Goal: Complete application form

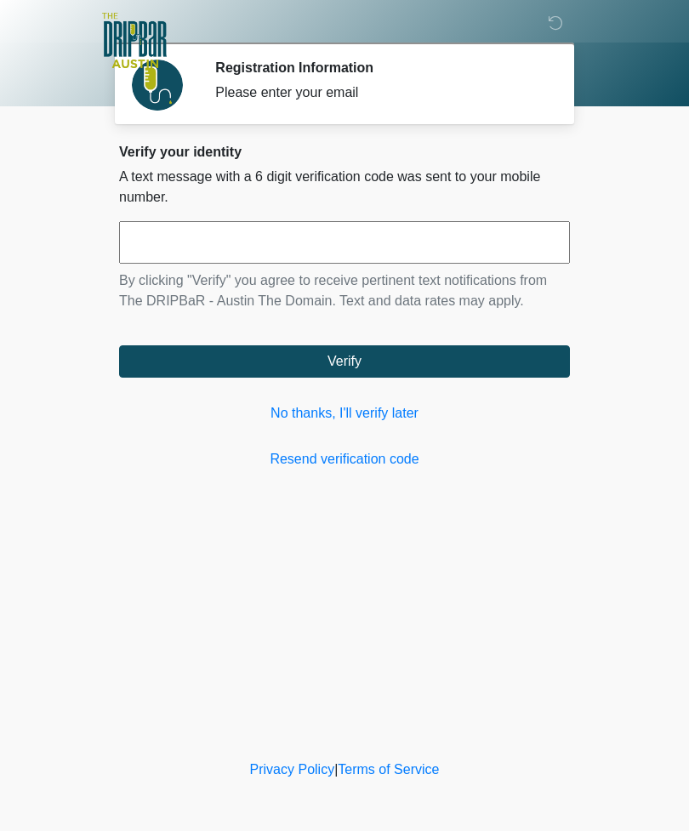
click at [298, 256] on input "text" at bounding box center [344, 242] width 451 height 43
type input "******"
click at [452, 361] on button "Verify" at bounding box center [344, 361] width 451 height 32
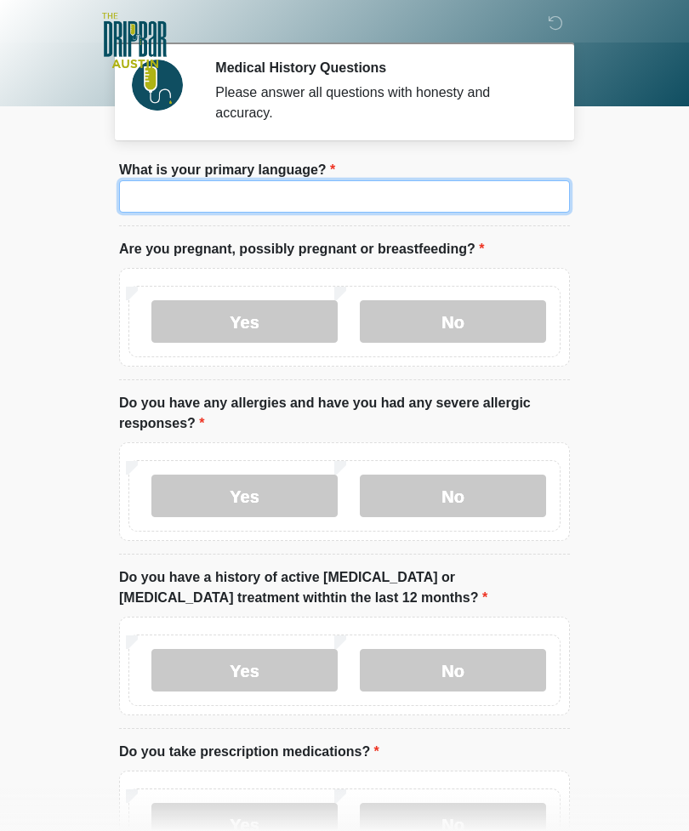
click at [276, 204] on input "What is your primary language?" at bounding box center [344, 196] width 451 height 32
type input "*******"
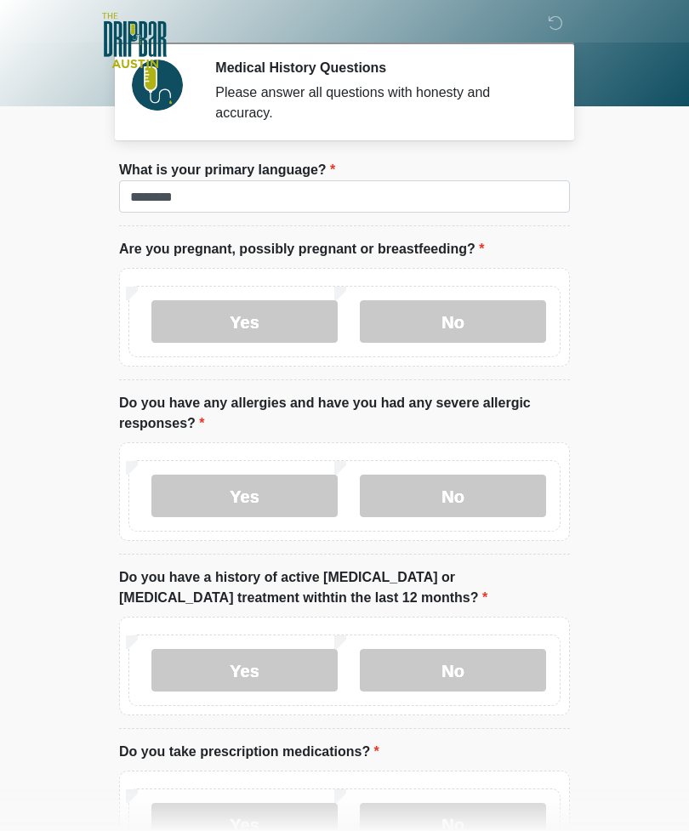
click at [461, 319] on label "No" at bounding box center [453, 321] width 186 height 43
click at [469, 497] on label "No" at bounding box center [453, 495] width 186 height 43
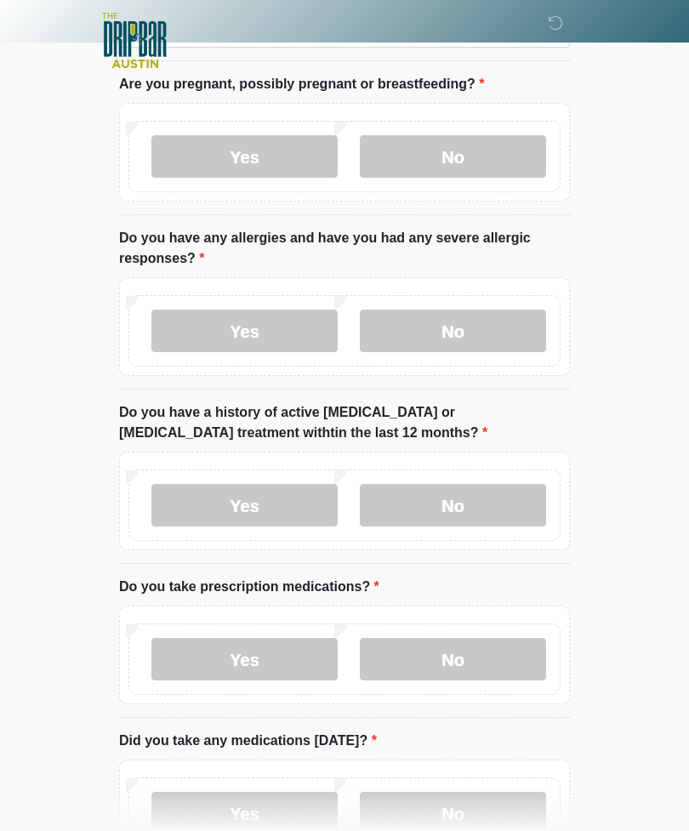
scroll to position [176, 0]
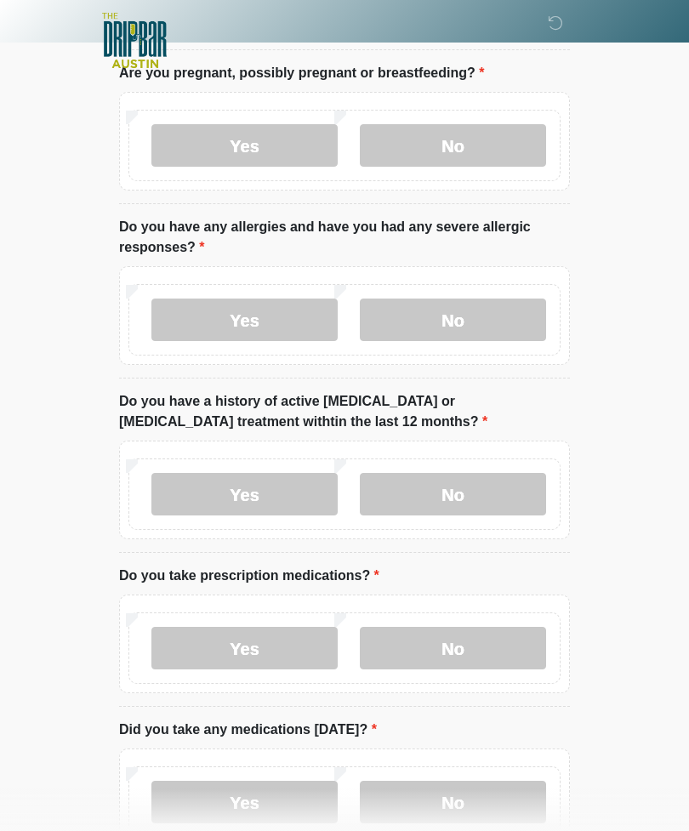
click at [461, 508] on label "No" at bounding box center [453, 494] width 186 height 43
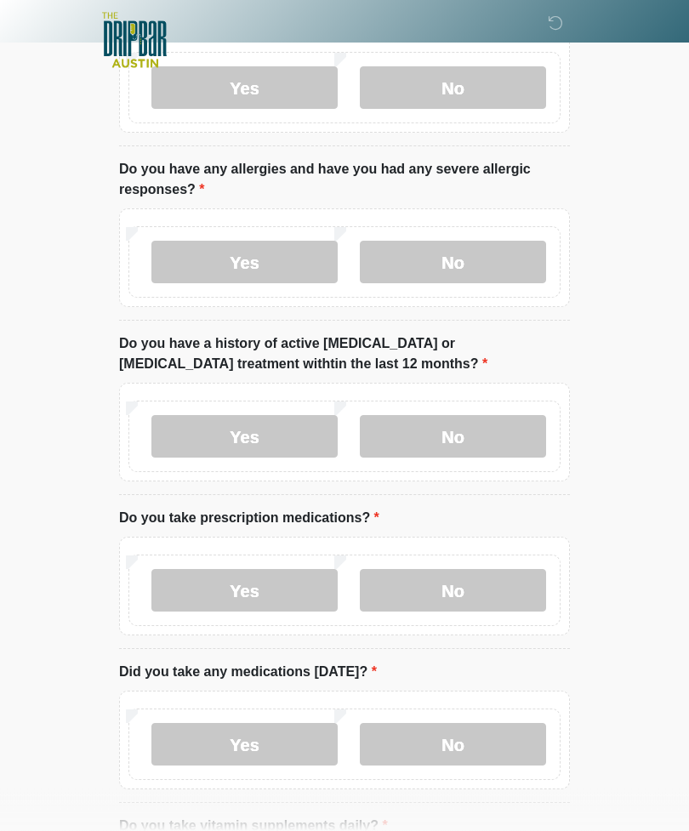
scroll to position [247, 0]
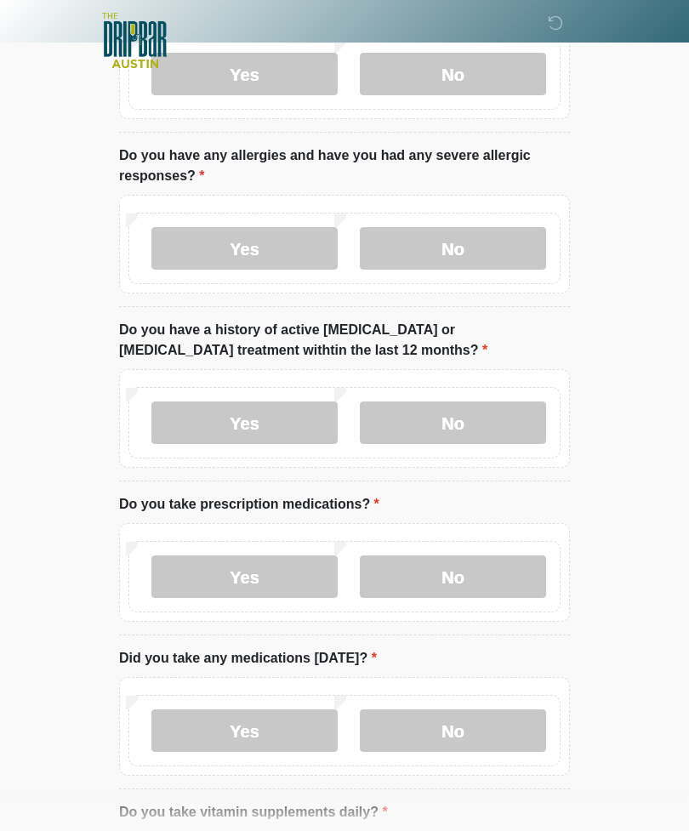
click at [458, 579] on label "No" at bounding box center [453, 576] width 186 height 43
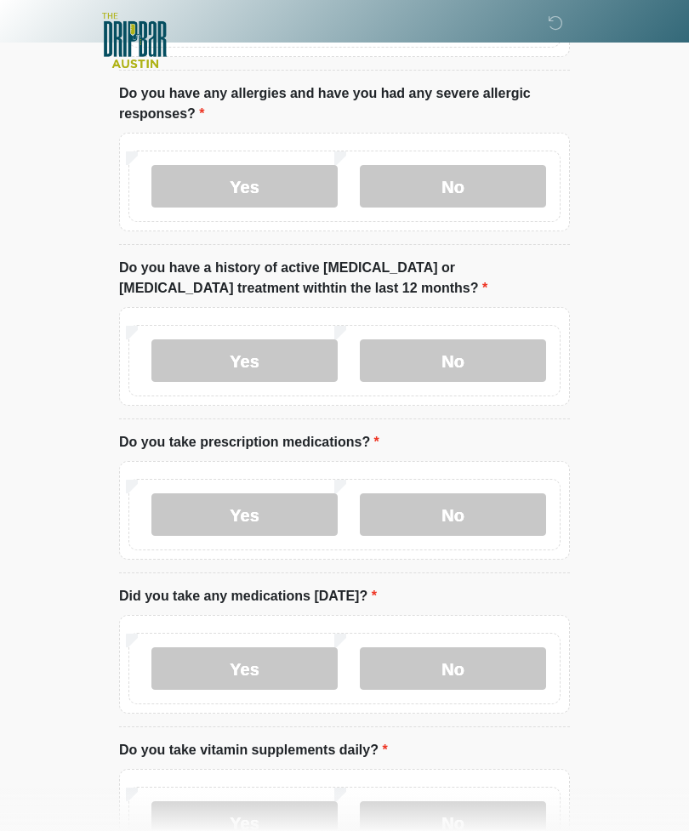
scroll to position [355, 0]
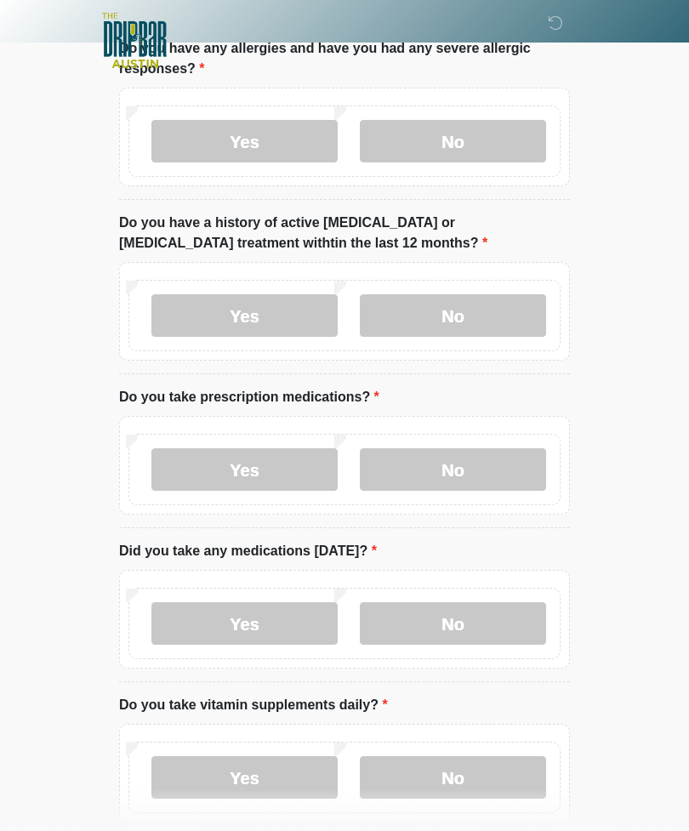
click at [454, 625] on label "No" at bounding box center [453, 623] width 186 height 43
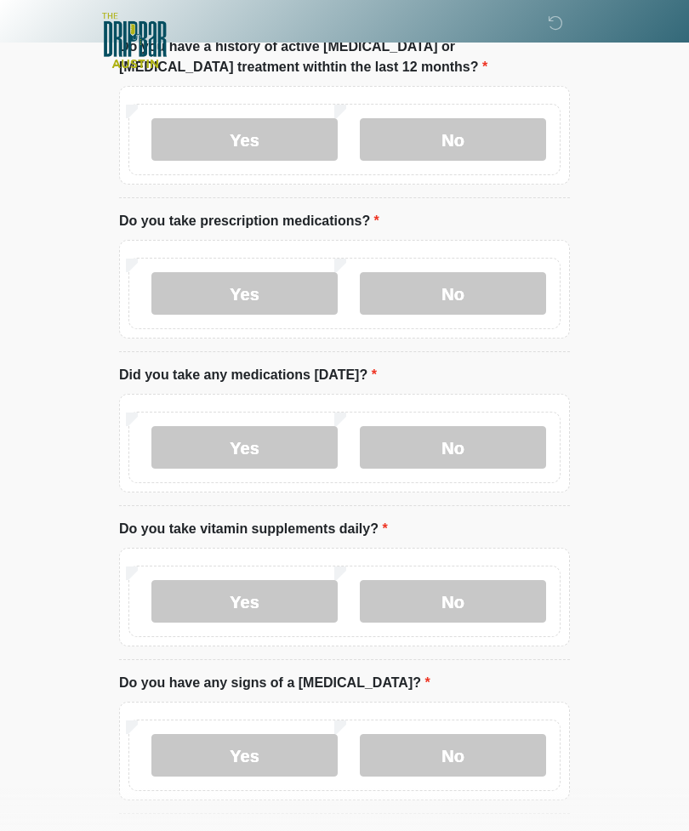
scroll to position [539, 0]
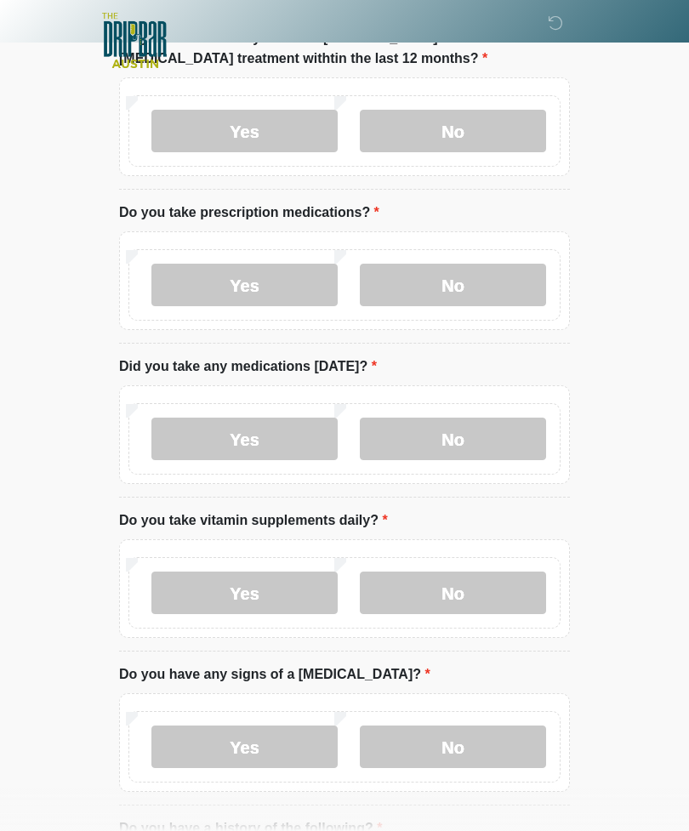
click at [246, 594] on label "Yes" at bounding box center [244, 592] width 186 height 43
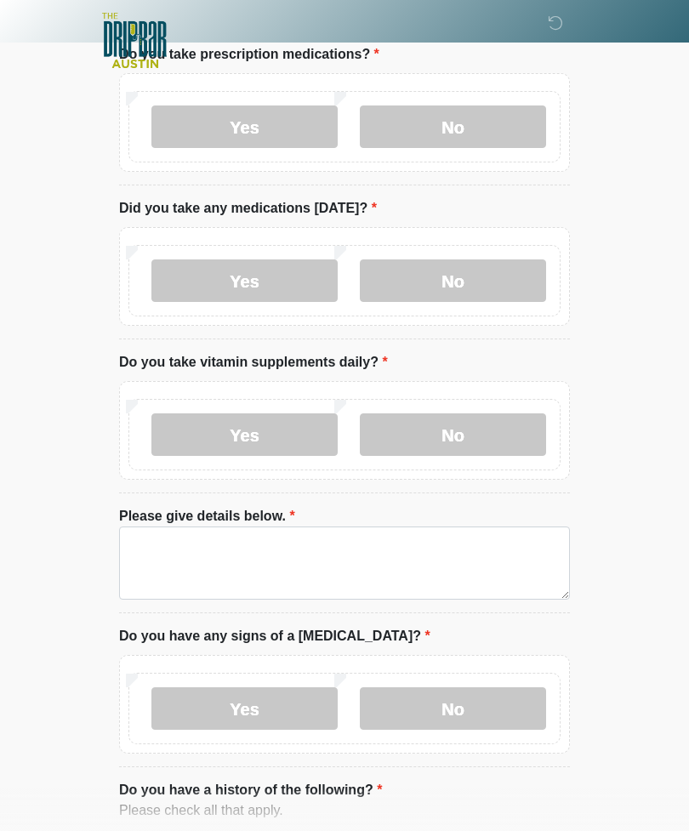
scroll to position [707, 0]
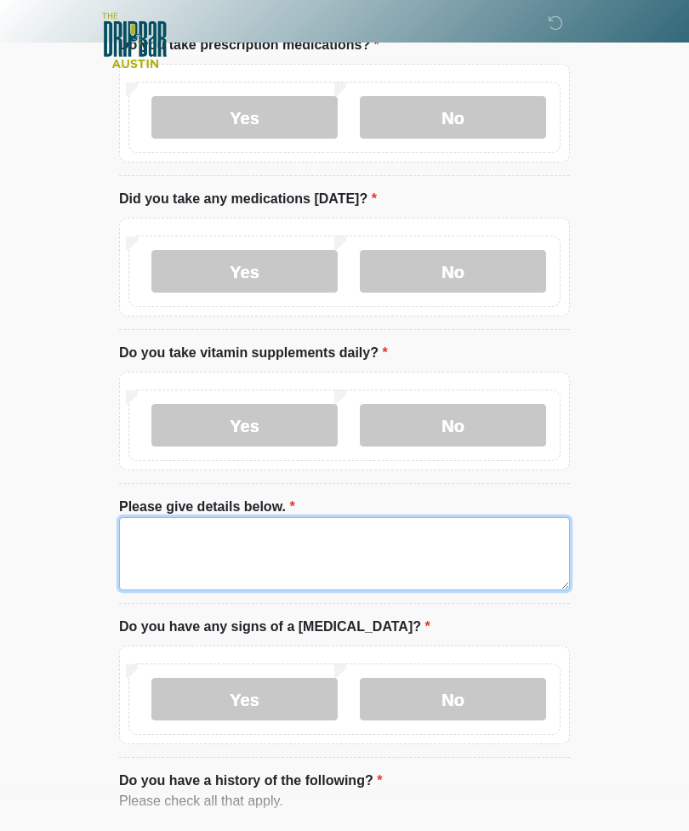
click at [334, 563] on textarea "Please give details below." at bounding box center [344, 553] width 451 height 73
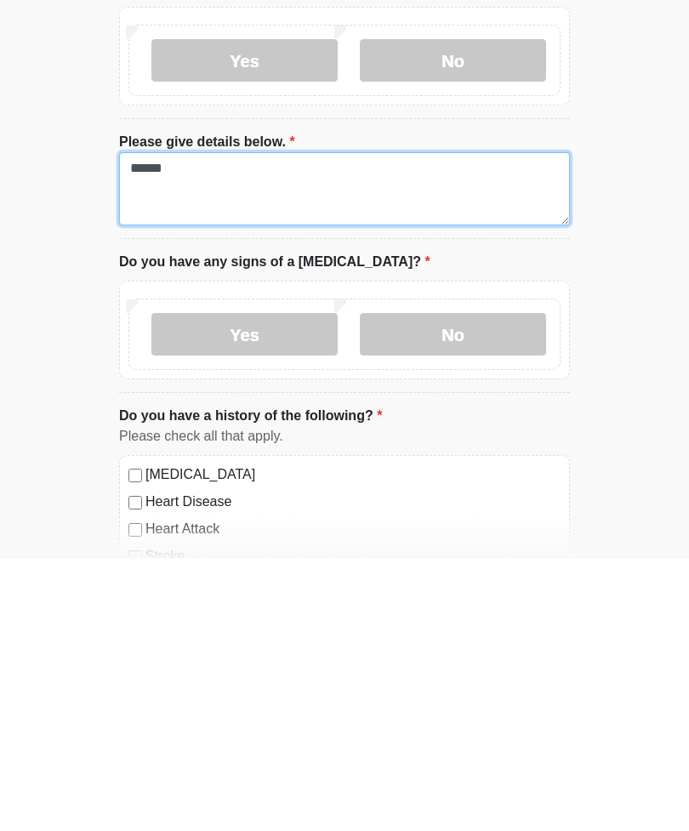
type textarea "*****"
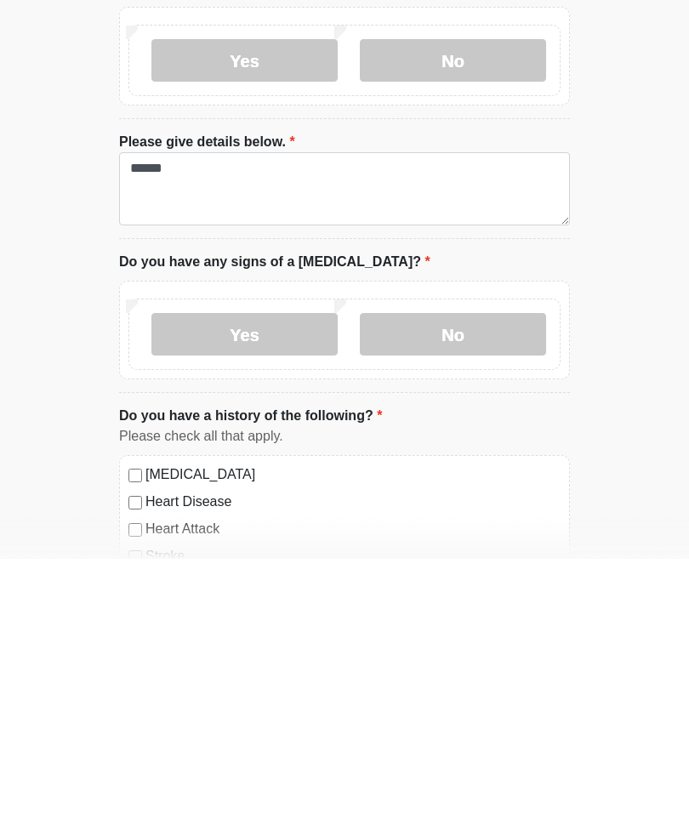
click at [467, 585] on label "No" at bounding box center [453, 606] width 186 height 43
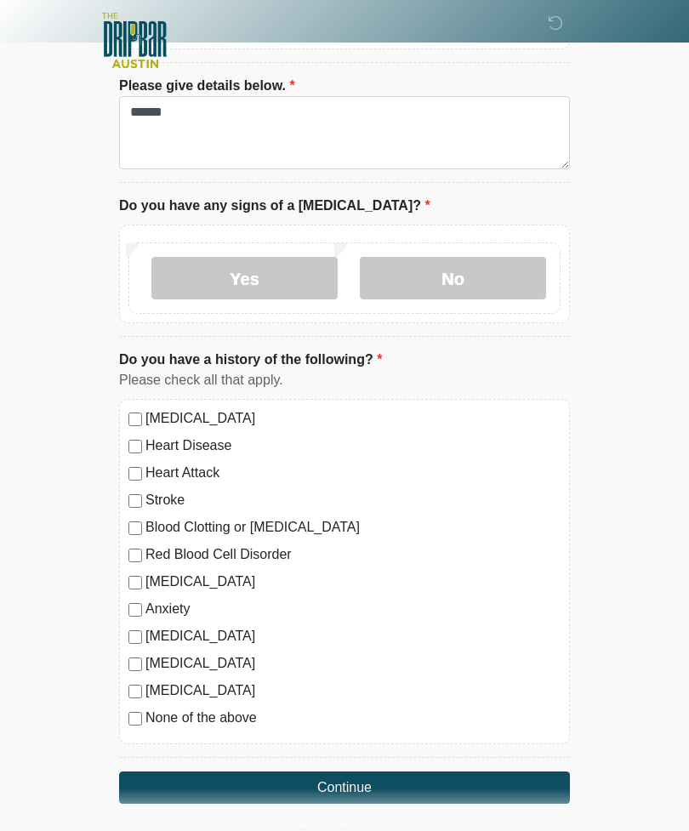
scroll to position [1133, 0]
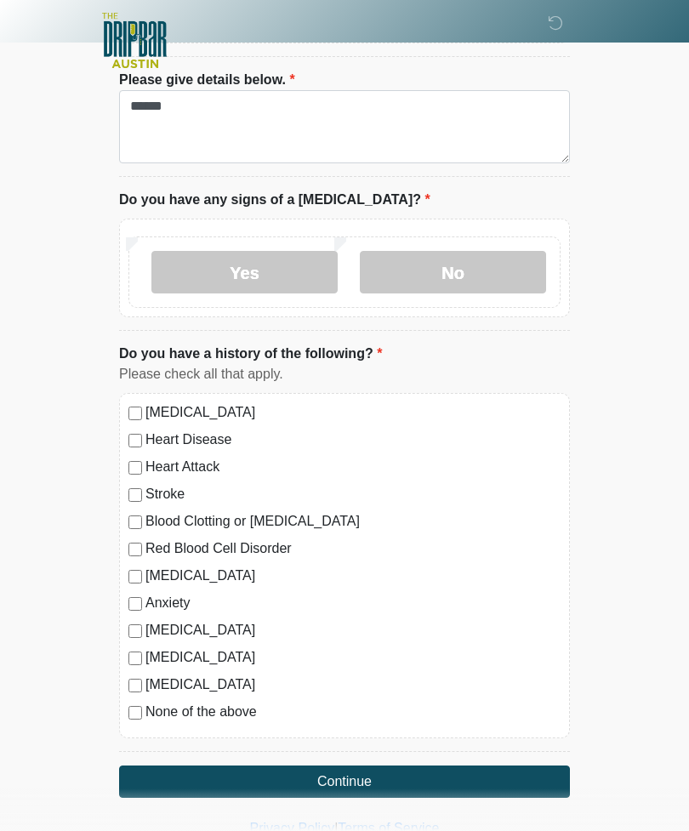
click at [429, 784] on button "Continue" at bounding box center [344, 781] width 451 height 32
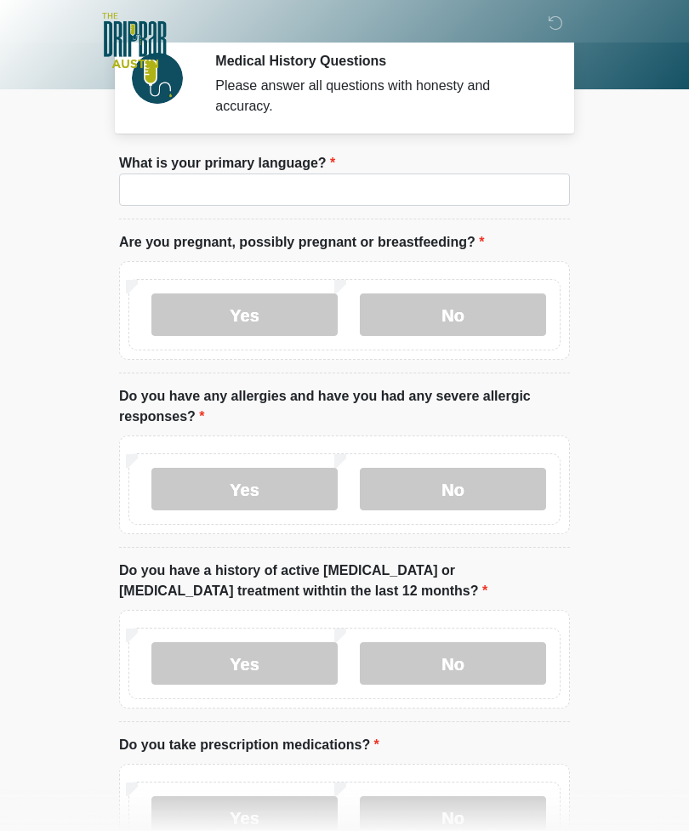
scroll to position [0, 0]
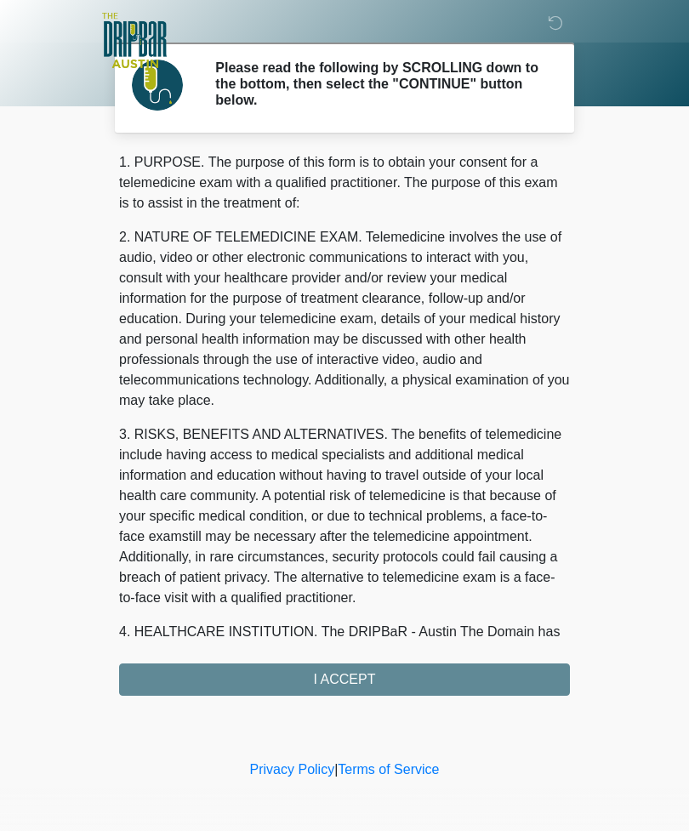
click at [411, 680] on div "1. PURPOSE. The purpose of this form is to obtain your consent for a telemedici…" at bounding box center [344, 423] width 451 height 543
click at [393, 684] on div "1. PURPOSE. The purpose of this form is to obtain your consent for a telemedici…" at bounding box center [344, 423] width 451 height 543
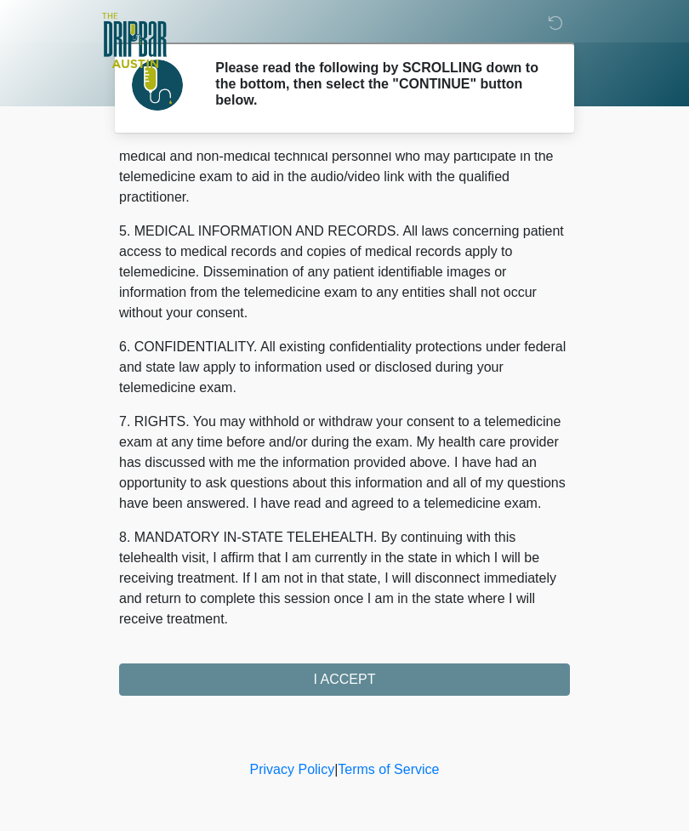
scroll to position [516, 0]
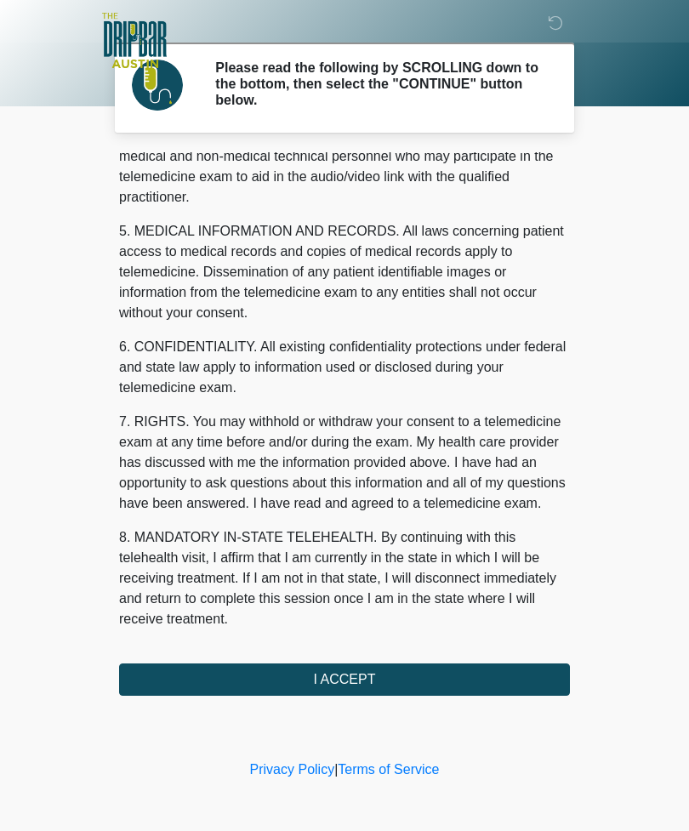
click at [373, 683] on button "I ACCEPT" at bounding box center [344, 679] width 451 height 32
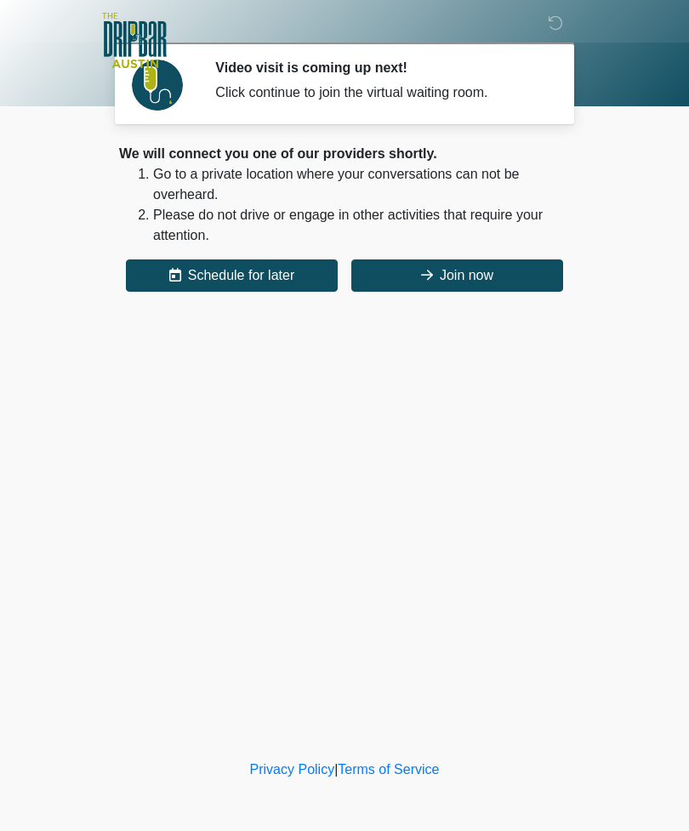
click at [500, 269] on button "Join now" at bounding box center [457, 275] width 212 height 32
